Goal: Task Accomplishment & Management: Manage account settings

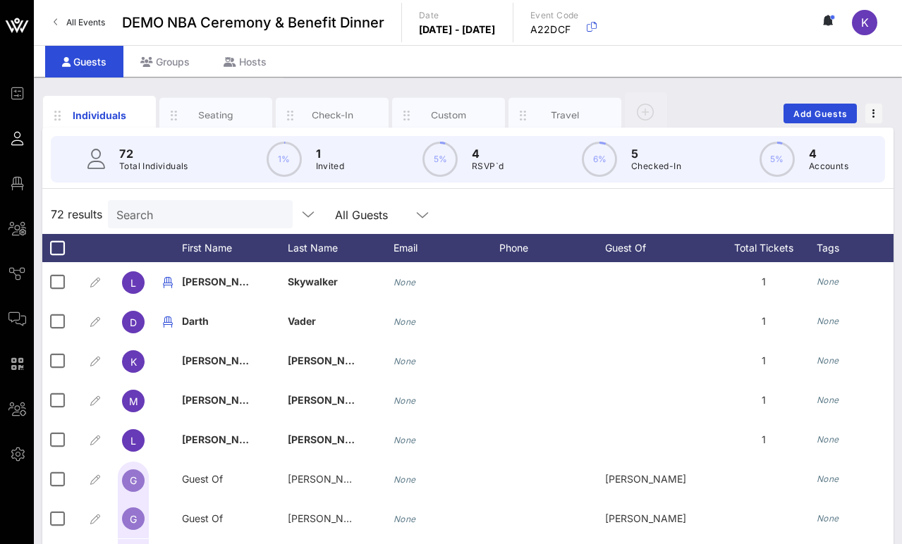
click at [76, 26] on span "All Events" at bounding box center [85, 22] width 39 height 11
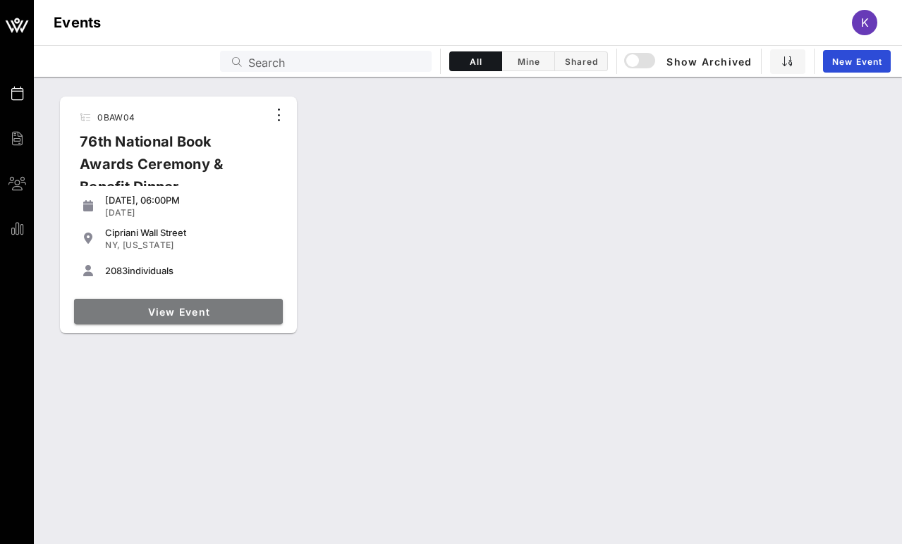
click at [148, 317] on span "View Event" at bounding box center [178, 312] width 197 height 12
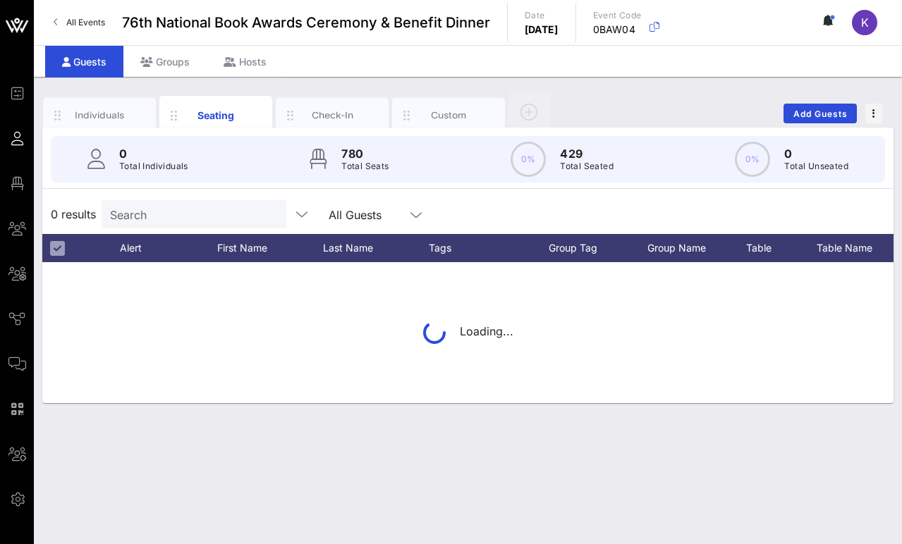
click at [143, 211] on input "Search" at bounding box center [192, 214] width 165 height 18
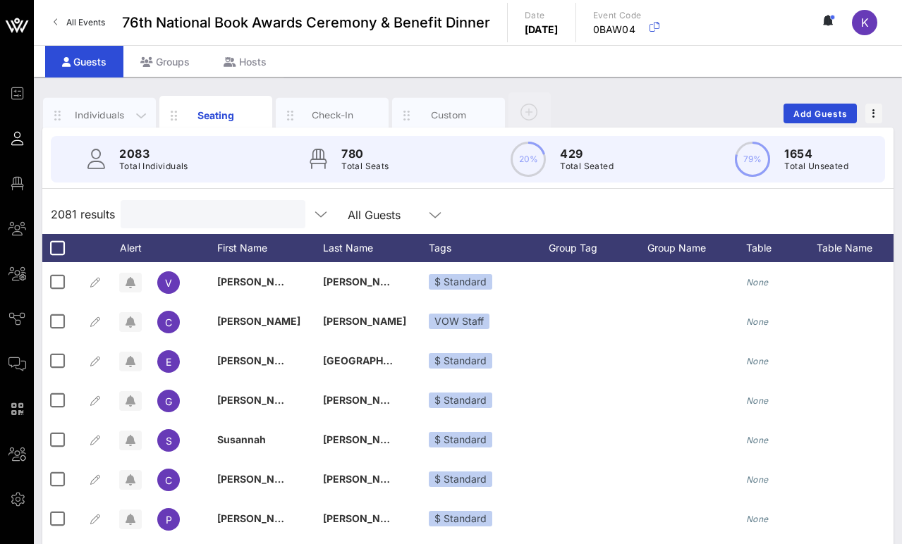
click at [104, 111] on div "Individuals" at bounding box center [99, 115] width 63 height 13
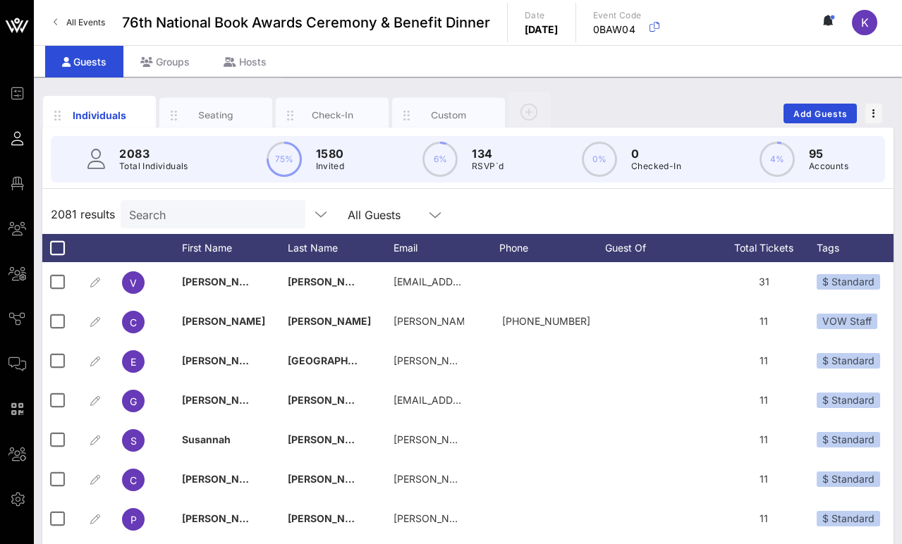
click at [149, 210] on input "Search" at bounding box center [211, 214] width 165 height 18
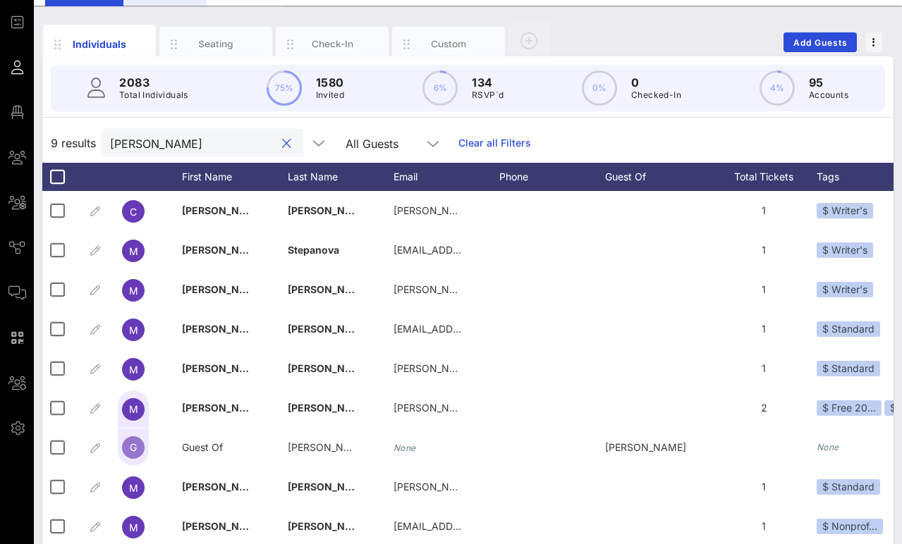
type input "[PERSON_NAME]"
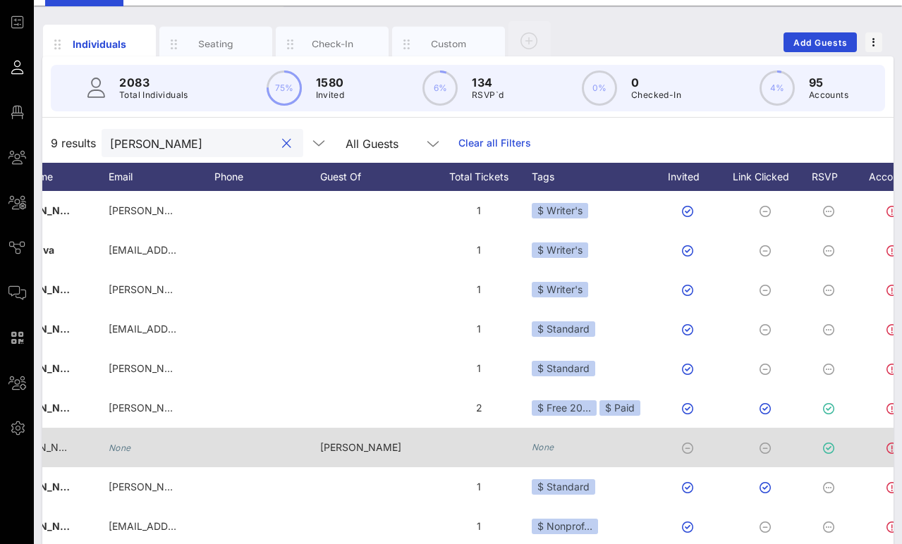
scroll to position [0, 118]
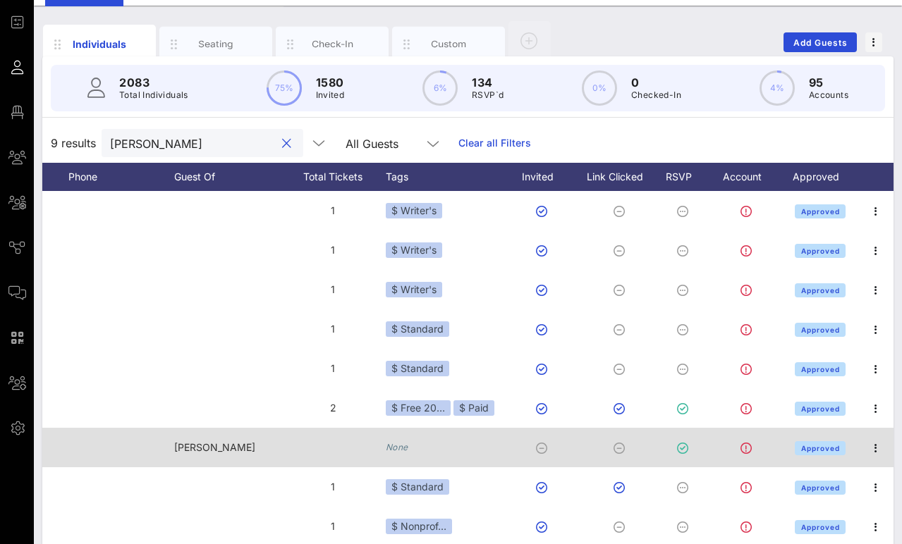
click at [401, 449] on icon "None" at bounding box center [397, 447] width 23 height 11
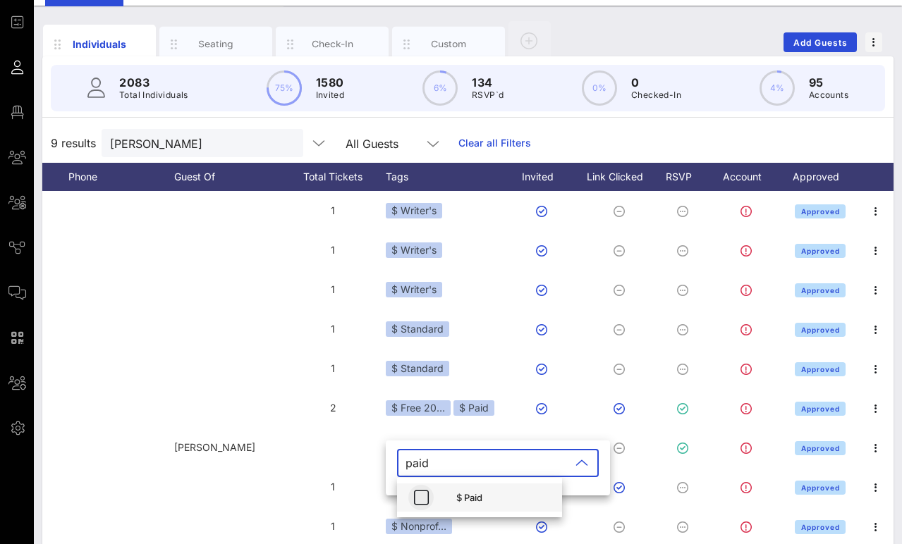
type input "paid"
click at [425, 495] on icon "button" at bounding box center [420, 497] width 17 height 17
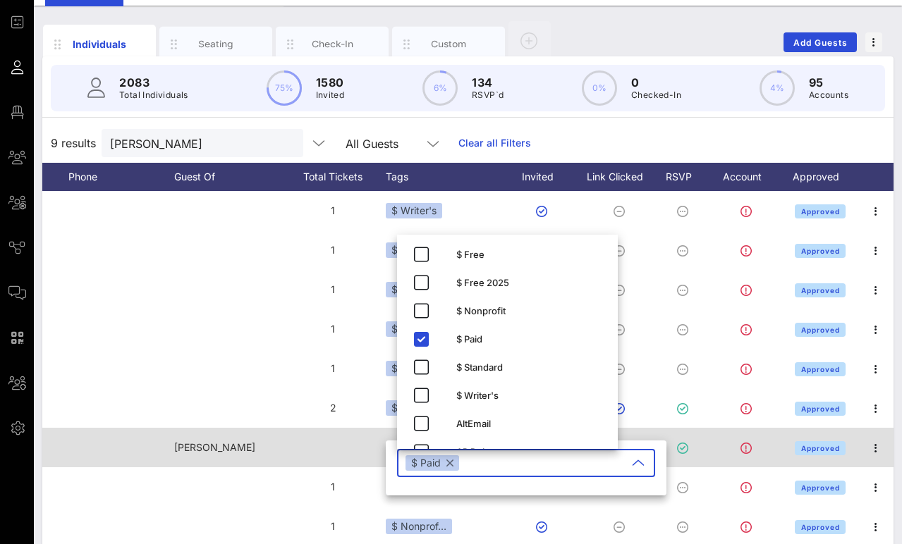
click at [307, 461] on div at bounding box center [333, 447] width 106 height 39
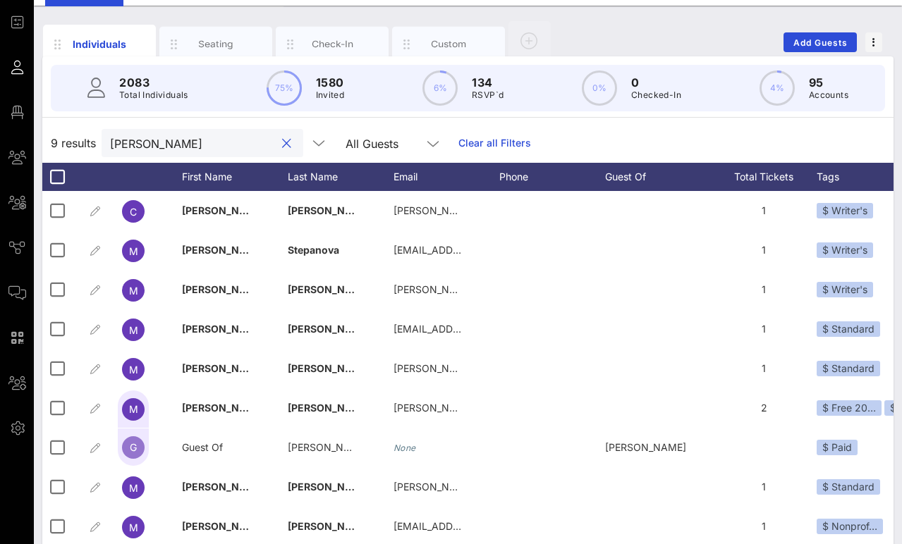
drag, startPoint x: 182, startPoint y: 149, endPoint x: 88, endPoint y: 142, distance: 94.0
click at [88, 142] on div "9 results [PERSON_NAME] All Guests Clear all Filters" at bounding box center [467, 142] width 851 height 39
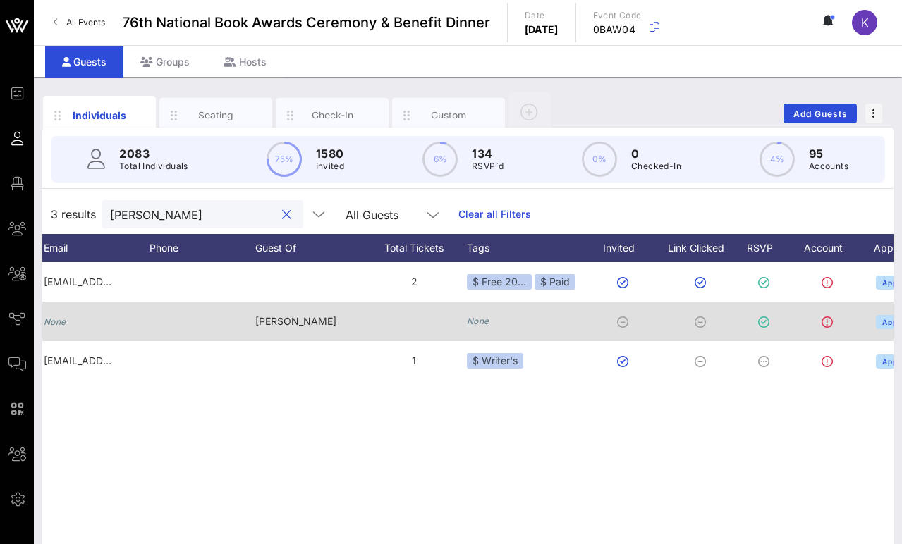
scroll to position [0, 382]
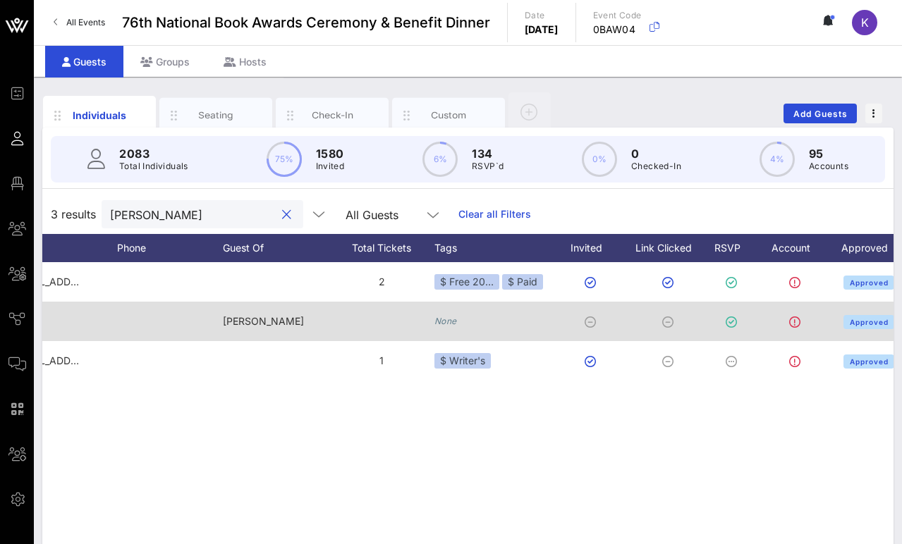
type input "[PERSON_NAME]"
click at [453, 320] on icon "None" at bounding box center [445, 321] width 23 height 11
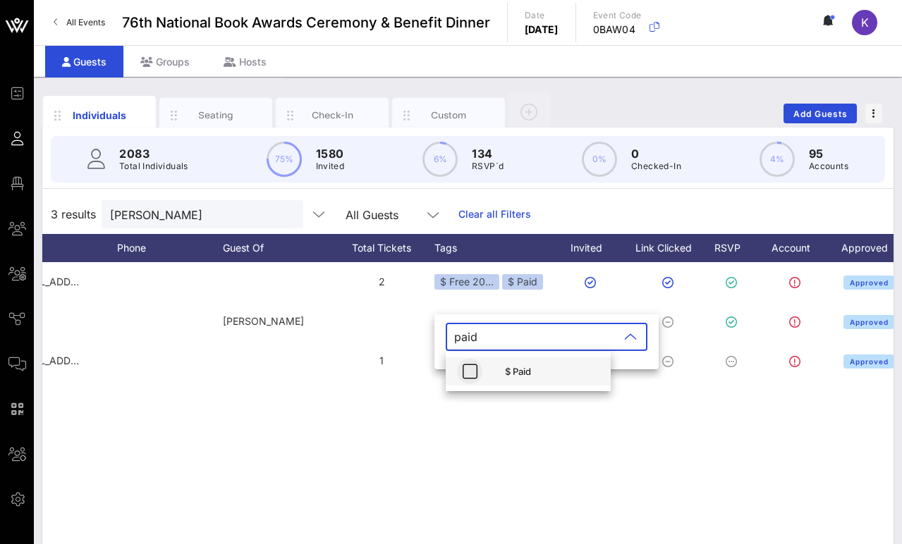
type input "paid"
click at [470, 374] on icon "button" at bounding box center [469, 371] width 17 height 17
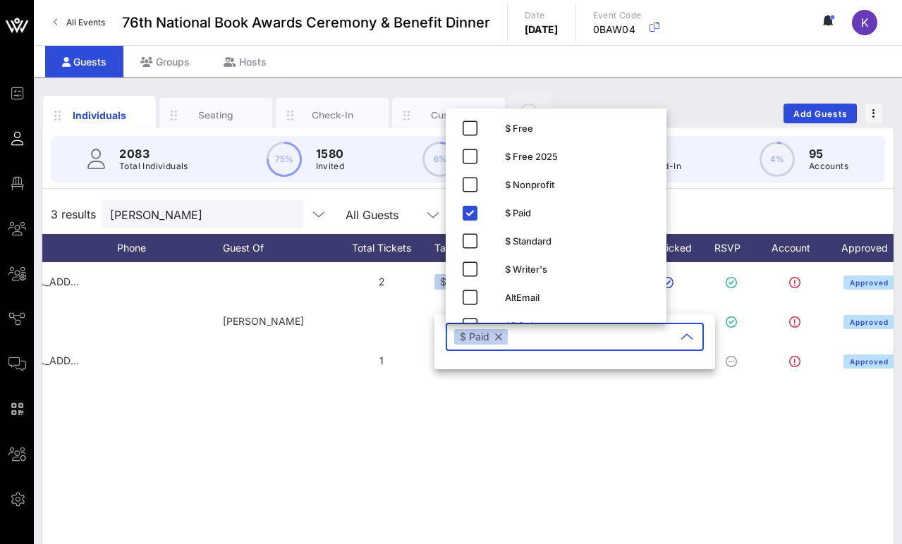
click at [390, 405] on div "I [PERSON_NAME] [EMAIL_ADDRESS][DOMAIN_NAME] 2 $ Free 20… $ Paid Approved K [PE…" at bounding box center [467, 473] width 851 height 423
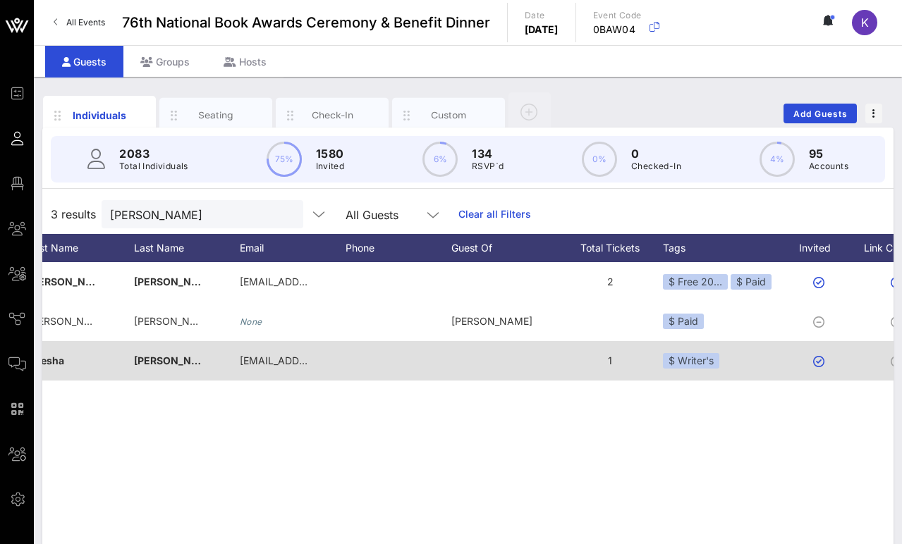
scroll to position [0, 340]
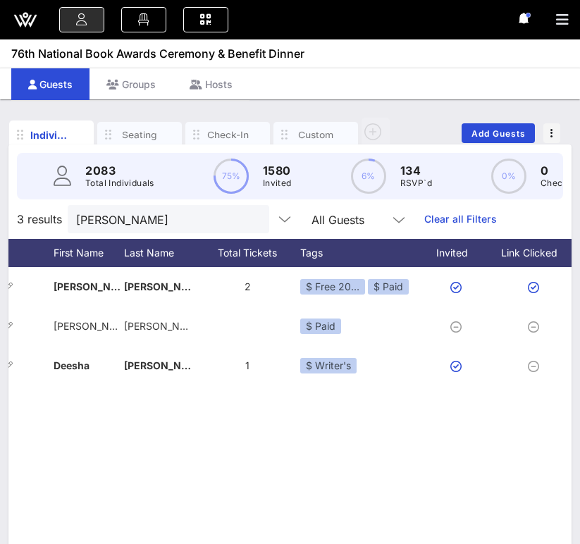
click at [431, 113] on div "Individuals Seating Check-In Custom Add Guests" at bounding box center [289, 132] width 563 height 39
drag, startPoint x: 129, startPoint y: 224, endPoint x: 64, endPoint y: 221, distance: 64.9
click at [64, 221] on div "3 results [PERSON_NAME] All Guests Clear all Filters" at bounding box center [289, 219] width 563 height 39
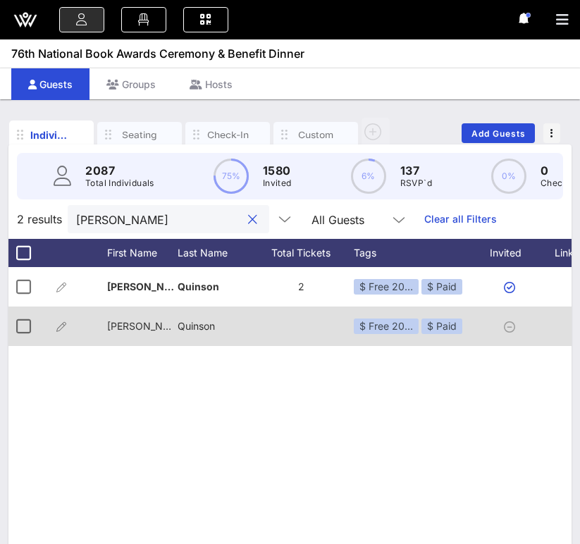
scroll to position [0, 290]
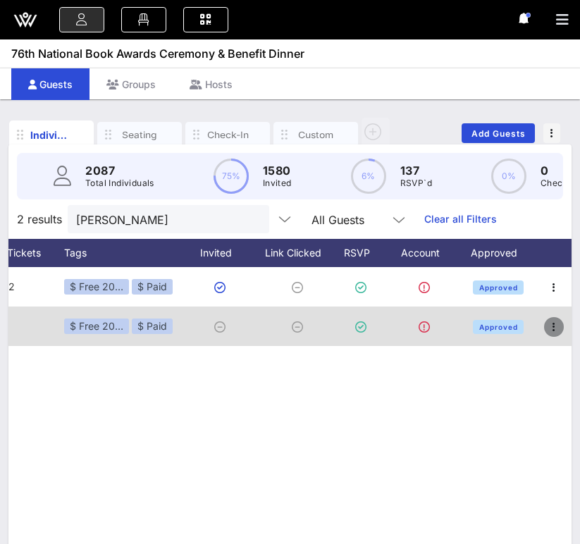
click at [556, 329] on icon "button" at bounding box center [554, 327] width 17 height 17
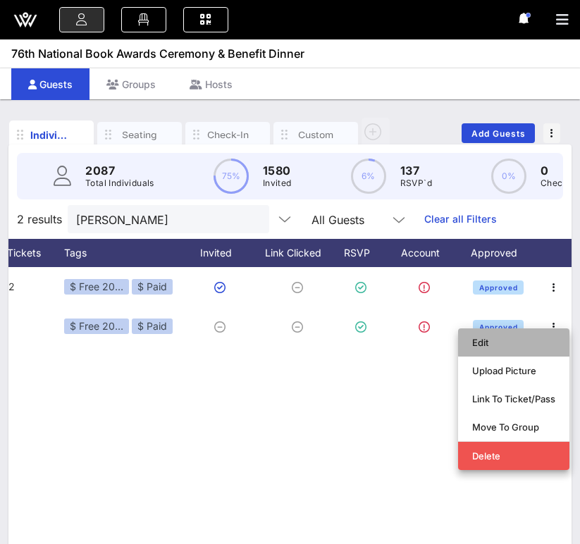
click at [493, 343] on div "Edit" at bounding box center [513, 342] width 83 height 11
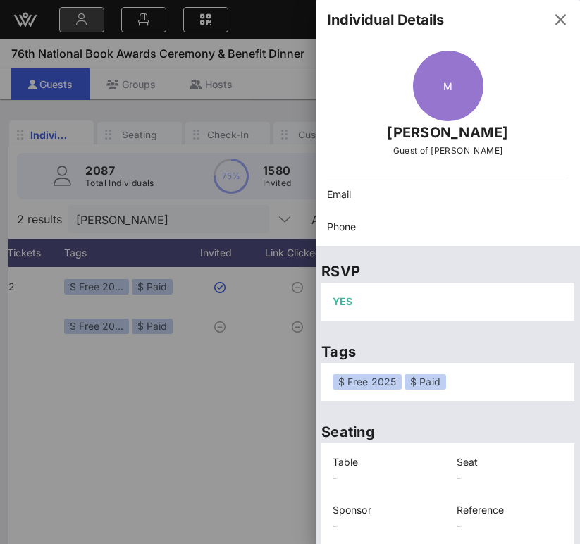
scroll to position [46, 0]
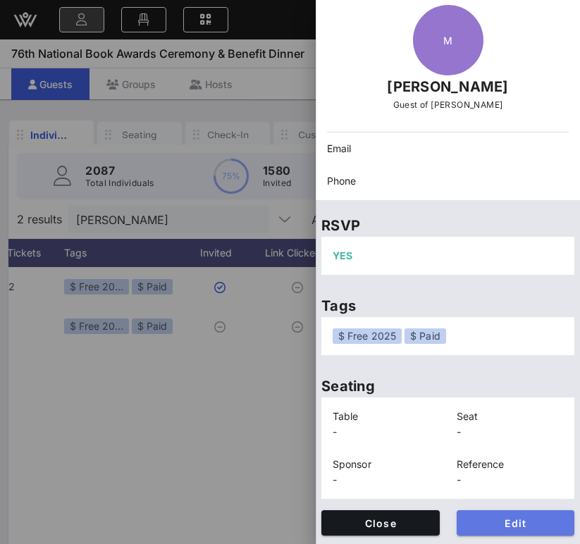
click at [489, 528] on span "Edit" at bounding box center [516, 523] width 96 height 12
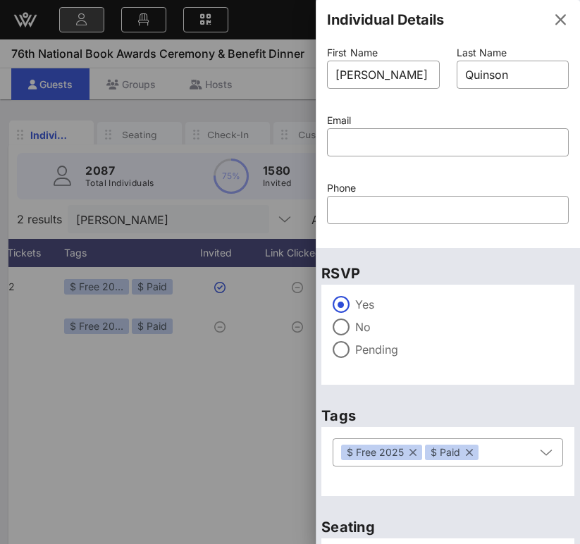
scroll to position [124, 0]
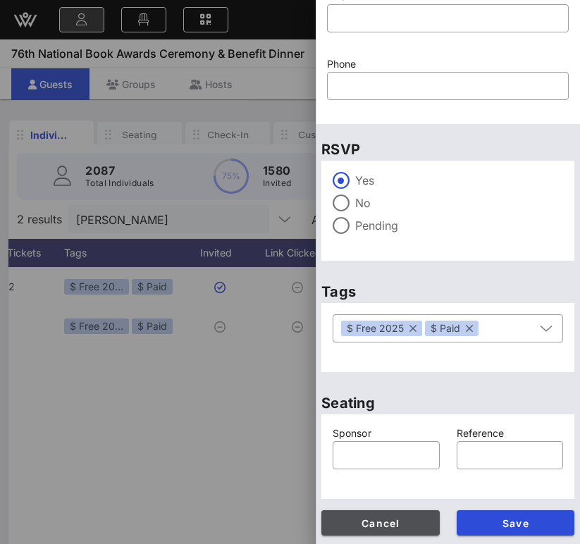
click at [379, 527] on span "Cancel" at bounding box center [381, 523] width 96 height 12
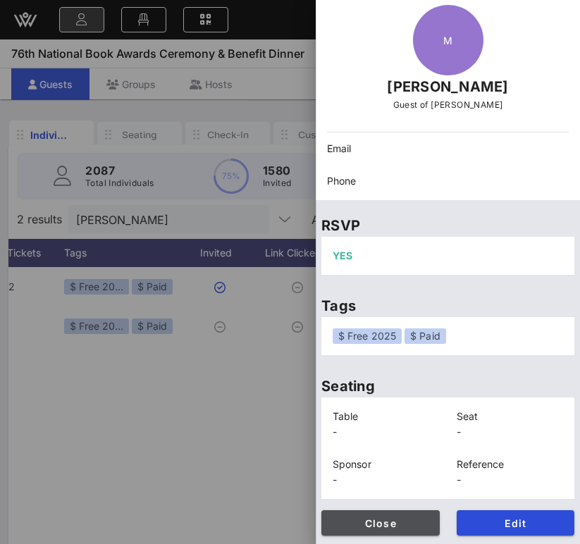
click at [378, 525] on span "Close" at bounding box center [381, 523] width 96 height 12
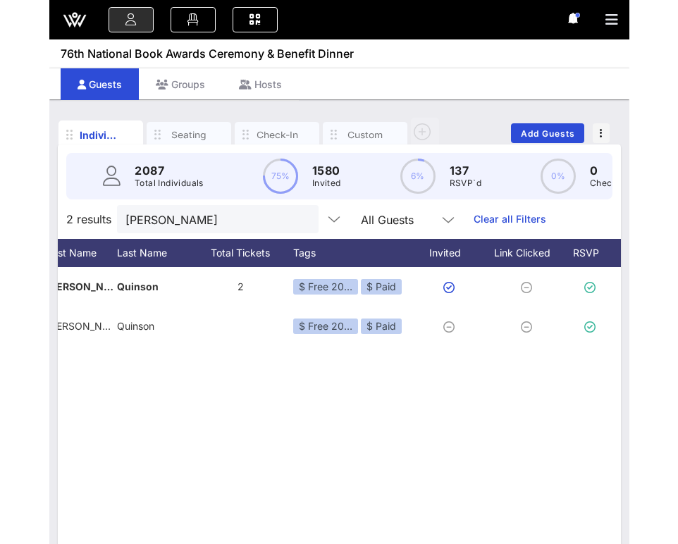
scroll to position [0, 0]
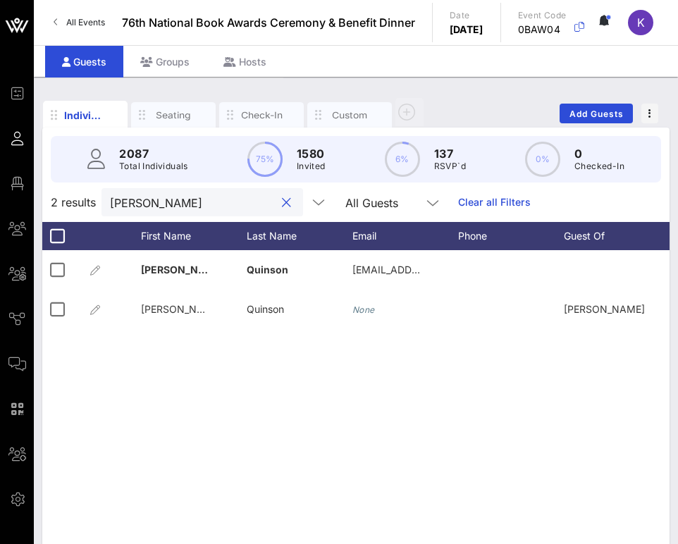
drag, startPoint x: 154, startPoint y: 203, endPoint x: 94, endPoint y: 203, distance: 59.9
click at [94, 203] on div "2 results [PERSON_NAME] All Guests Clear all Filters" at bounding box center [355, 202] width 627 height 39
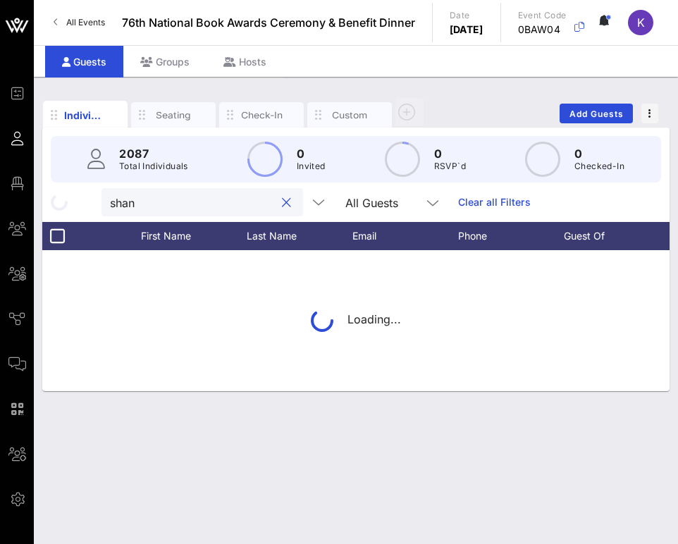
type input "[PERSON_NAME]"
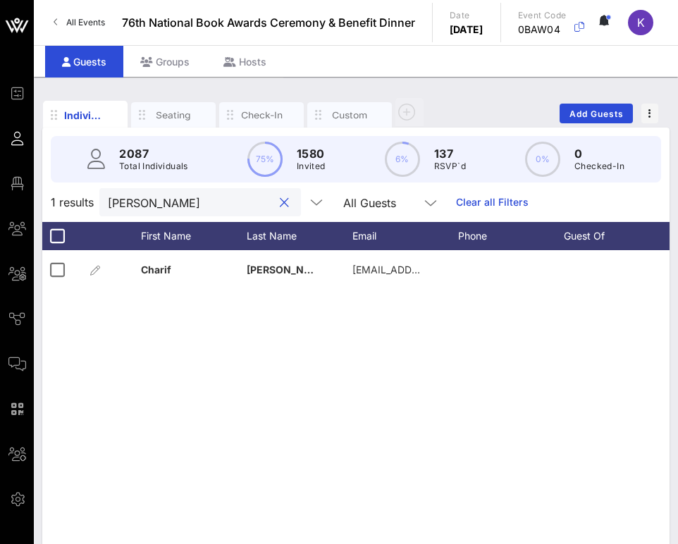
click at [280, 204] on button "clear icon" at bounding box center [284, 203] width 9 height 14
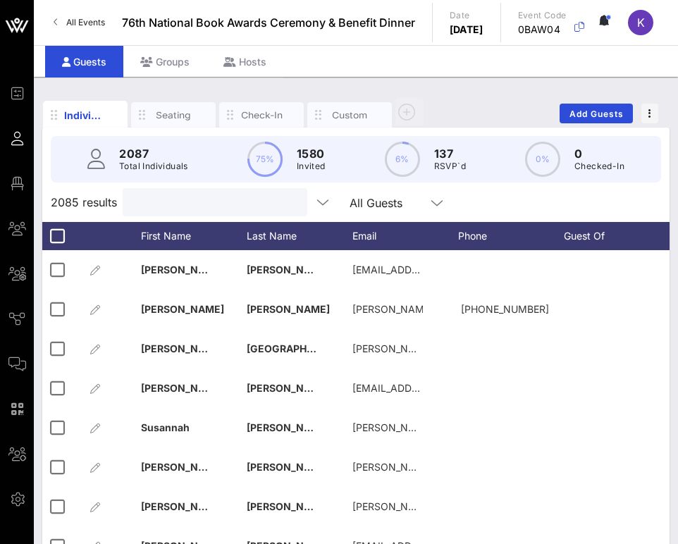
click at [198, 201] on input "text" at bounding box center [213, 202] width 165 height 18
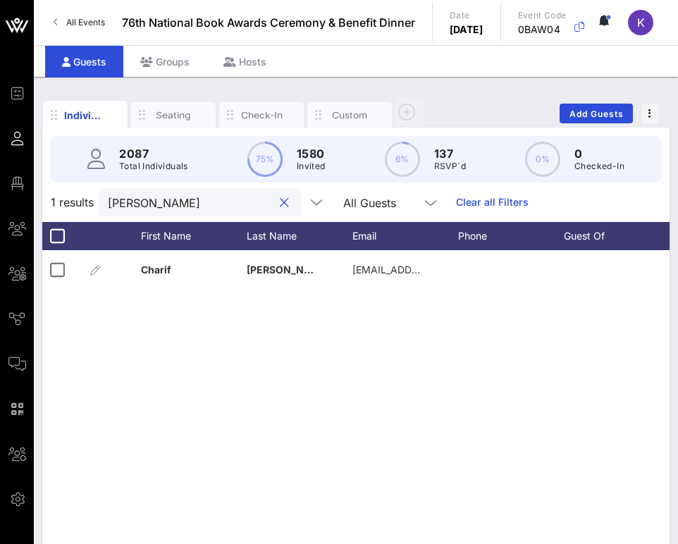
type input "[PERSON_NAME]"
click at [280, 200] on button "clear icon" at bounding box center [284, 203] width 9 height 14
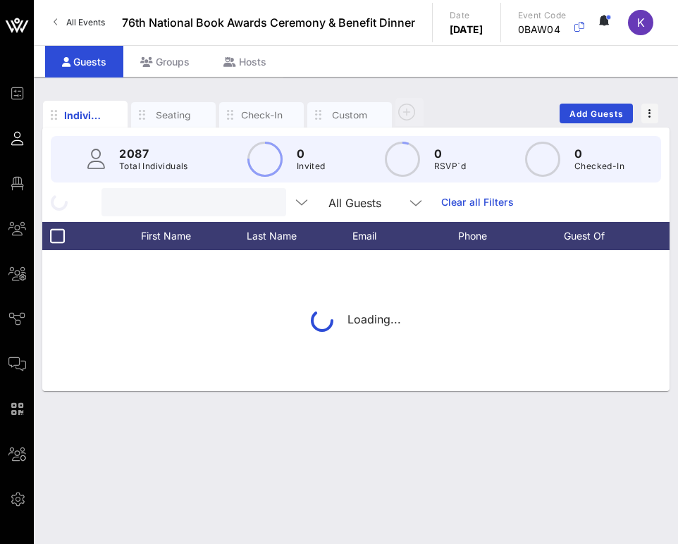
paste input "[EMAIL_ADDRESS][DOMAIN_NAME]"
type input "[EMAIL_ADDRESS][DOMAIN_NAME]"
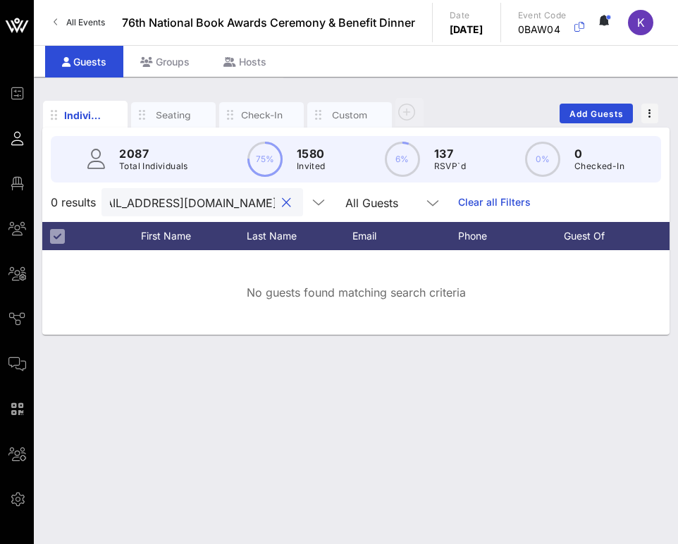
click at [200, 203] on input "[EMAIL_ADDRESS][DOMAIN_NAME]" at bounding box center [192, 202] width 165 height 18
